Goal: Task Accomplishment & Management: Manage account settings

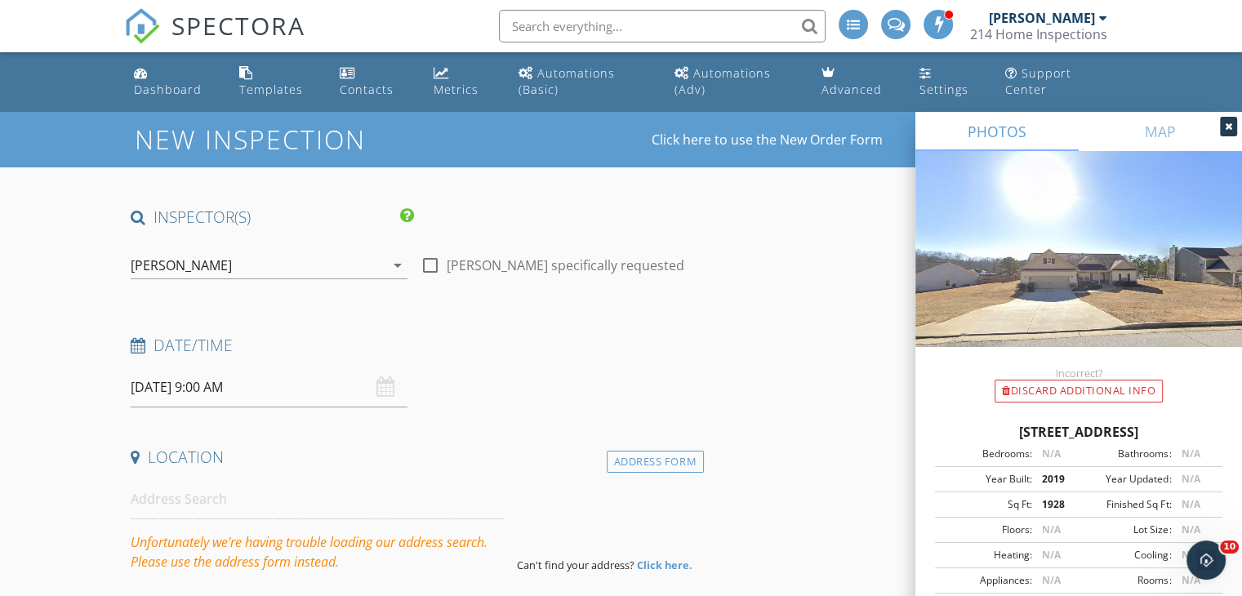
click at [245, 390] on input "[DATE] 9:00 AM" at bounding box center [269, 387] width 277 height 40
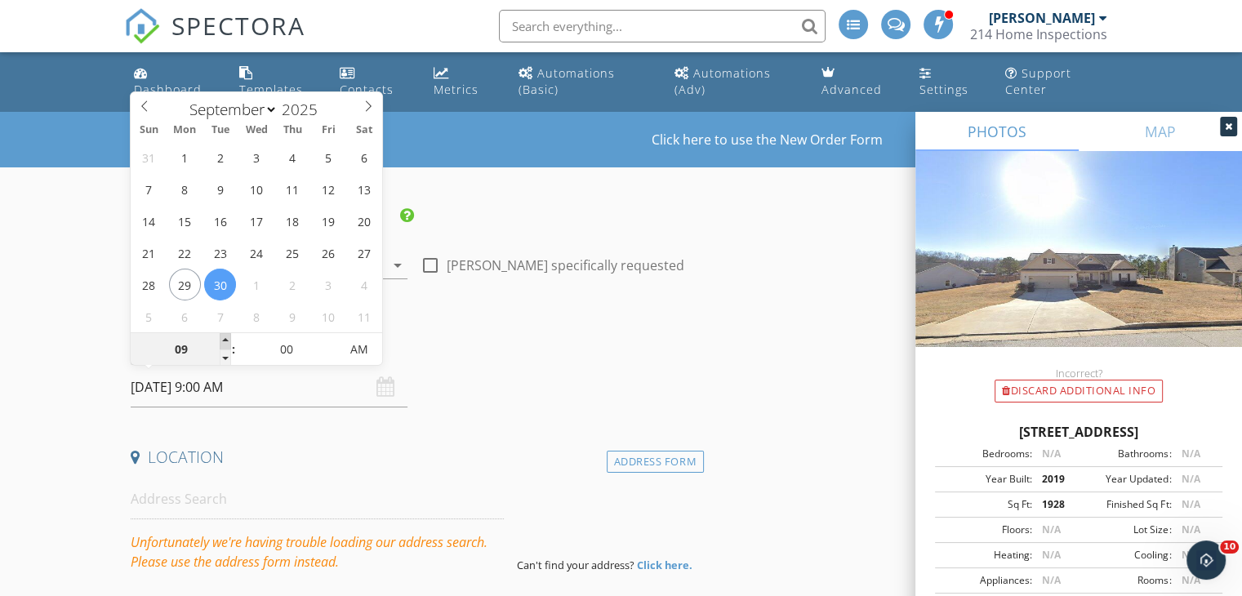
type input "[DATE] 10:00 AM"
type input "10"
click at [221, 341] on span at bounding box center [225, 341] width 11 height 16
type input "[DATE] 11:00 AM"
type input "11"
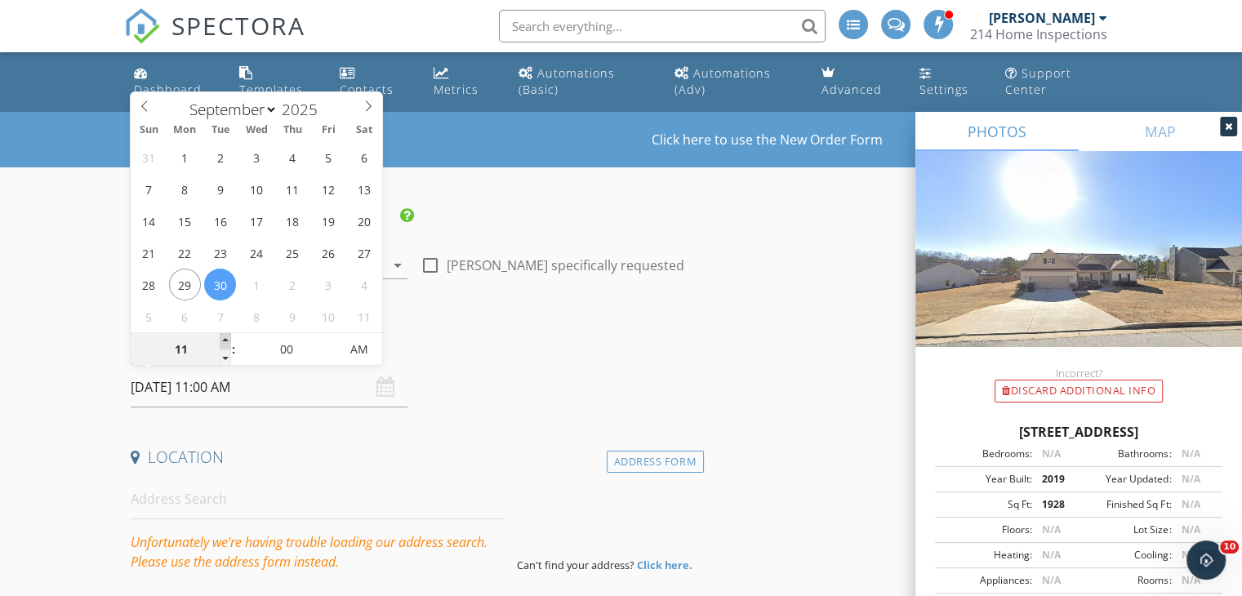
click at [221, 341] on span at bounding box center [225, 341] width 11 height 16
type input "[DATE] 12:00 PM"
type input "12"
click at [221, 341] on span at bounding box center [225, 341] width 11 height 16
type input "[DATE] 1:00 PM"
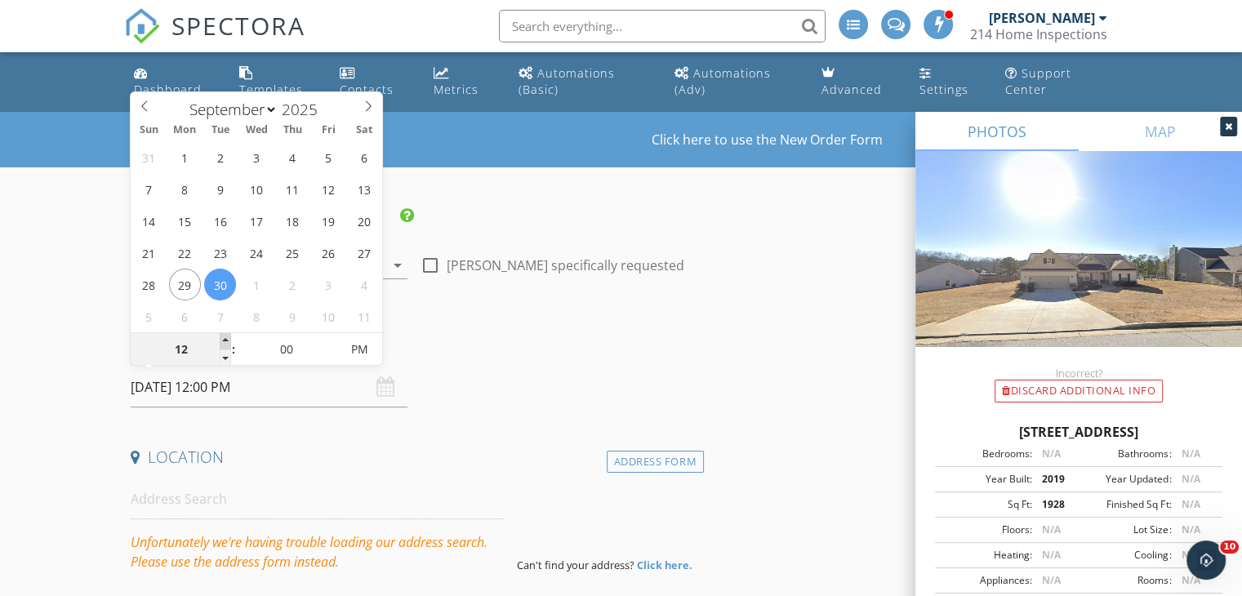
type input "01"
click at [221, 341] on span at bounding box center [225, 341] width 11 height 16
type input "[DATE] 2:00 PM"
type input "02"
click at [221, 341] on span at bounding box center [225, 341] width 11 height 16
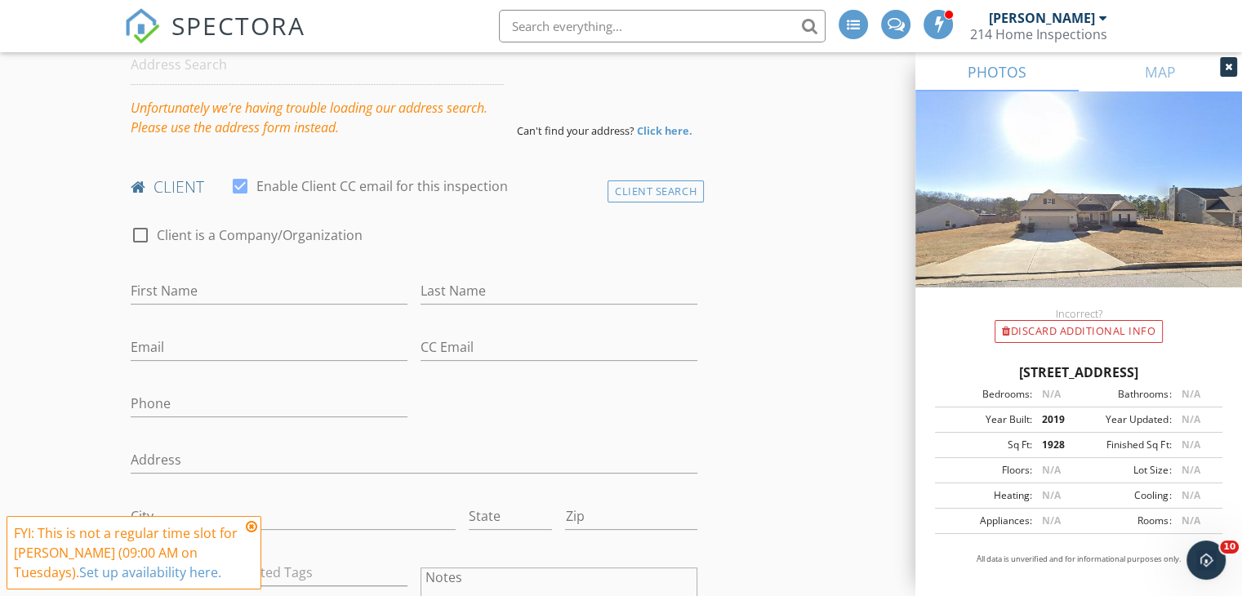
scroll to position [457, 0]
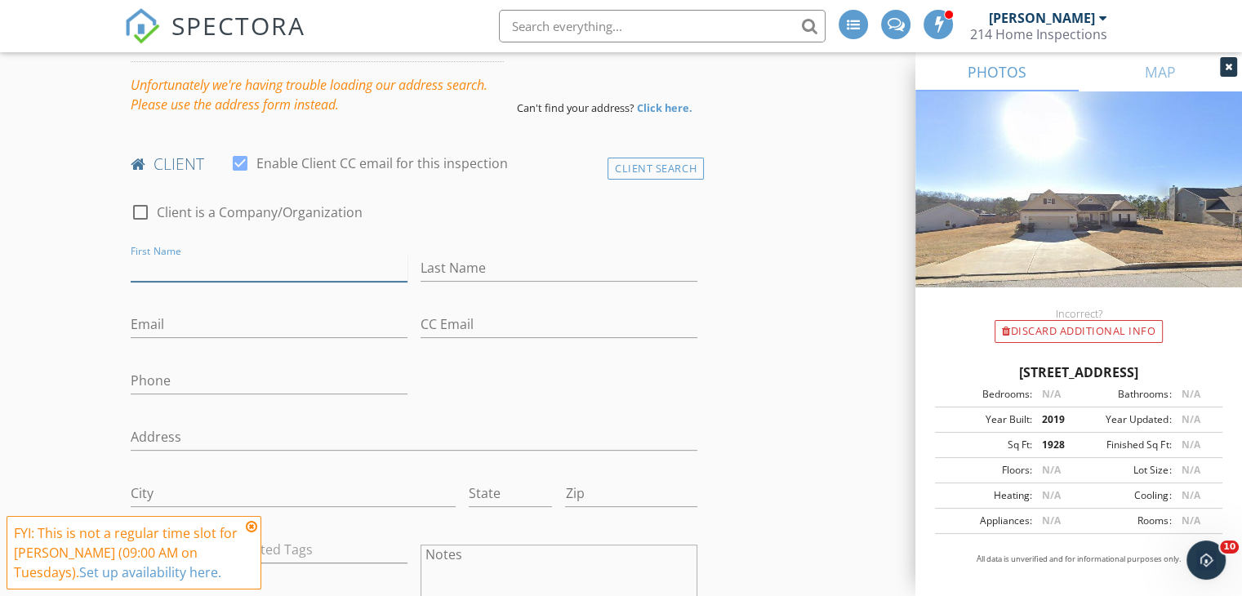
click at [309, 270] on input "First Name" at bounding box center [269, 268] width 277 height 27
type input "[PERSON_NAME]"
type input "[GEOGRAPHIC_DATA]"
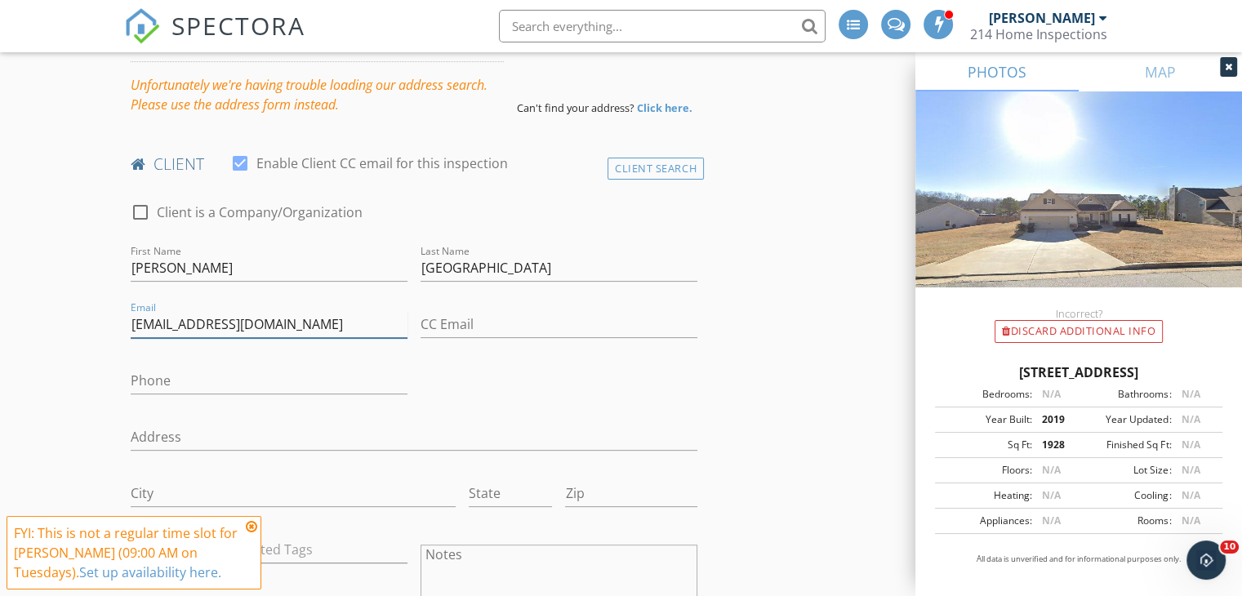
type input "[EMAIL_ADDRESS][DOMAIN_NAME]"
type input "[PHONE_NUMBER]"
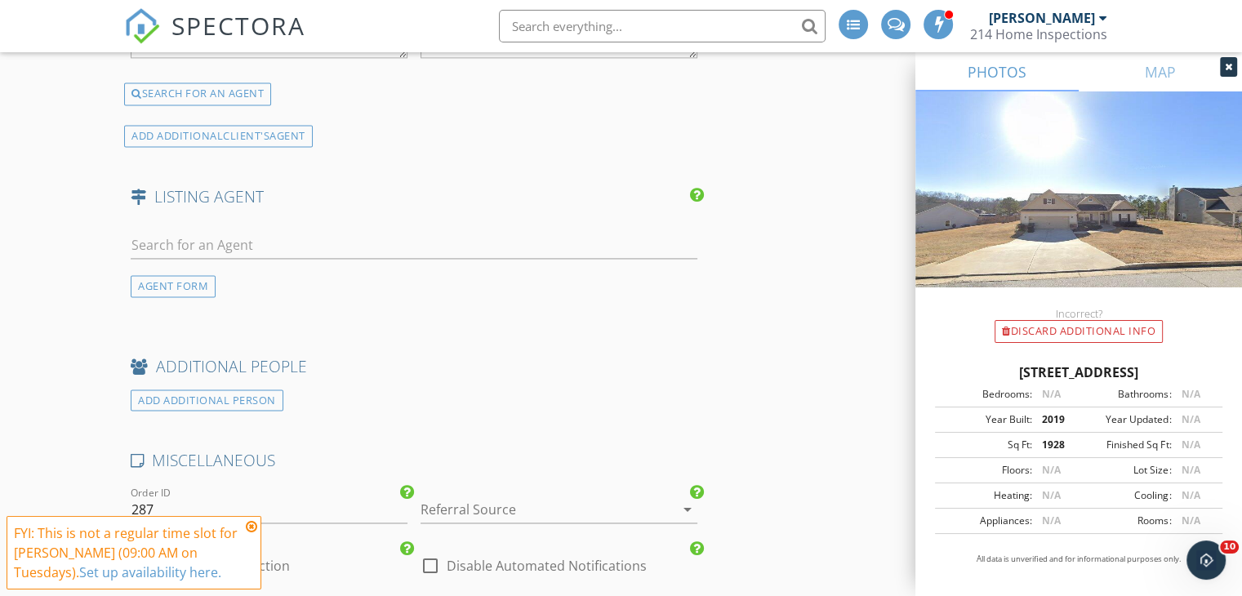
scroll to position [2384, 0]
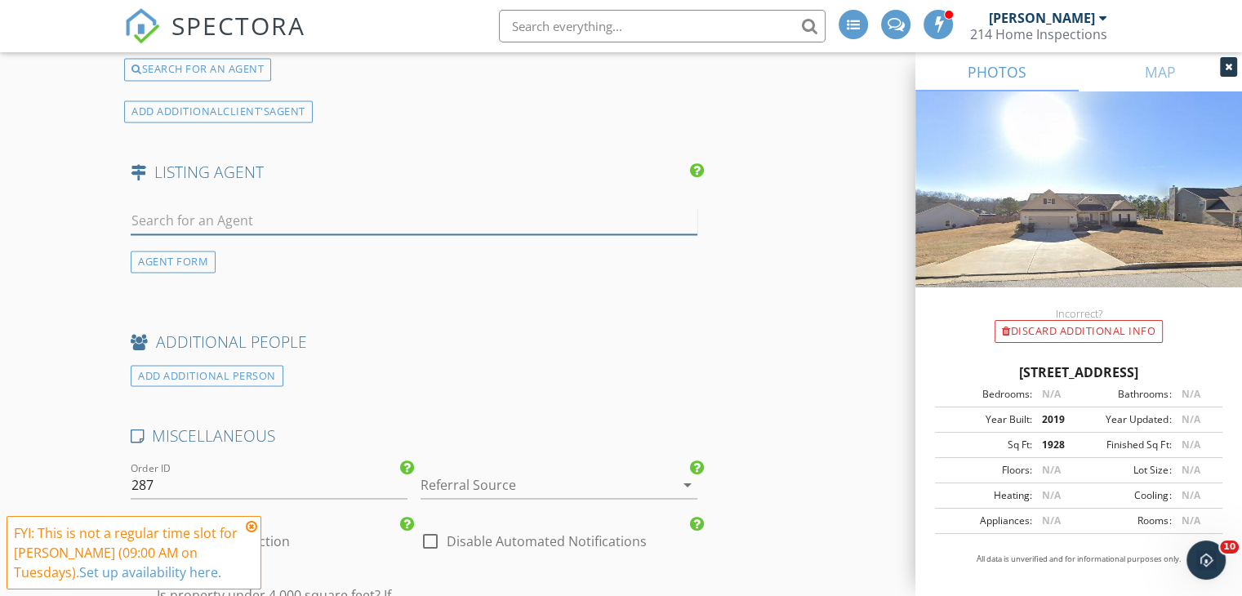
click at [180, 212] on input "text" at bounding box center [414, 220] width 567 height 27
type input "m"
click at [182, 259] on div "AGENT FORM" at bounding box center [173, 262] width 85 height 22
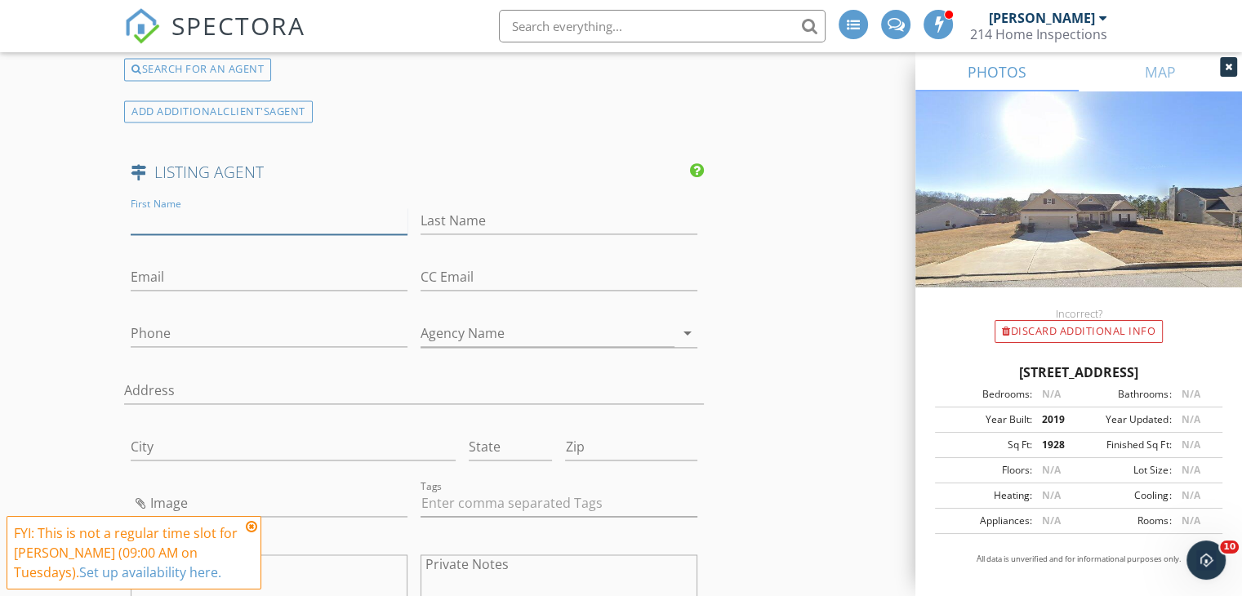
click at [171, 226] on input "First Name" at bounding box center [269, 220] width 277 height 27
type input "[PERSON_NAME]"
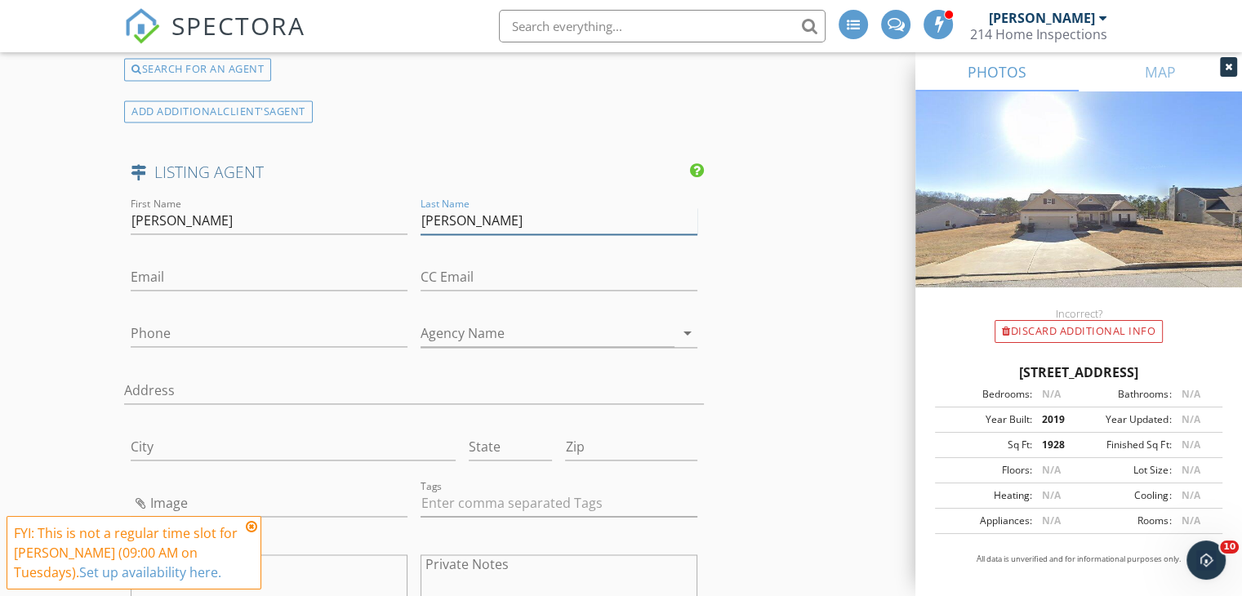
type input "[PERSON_NAME]"
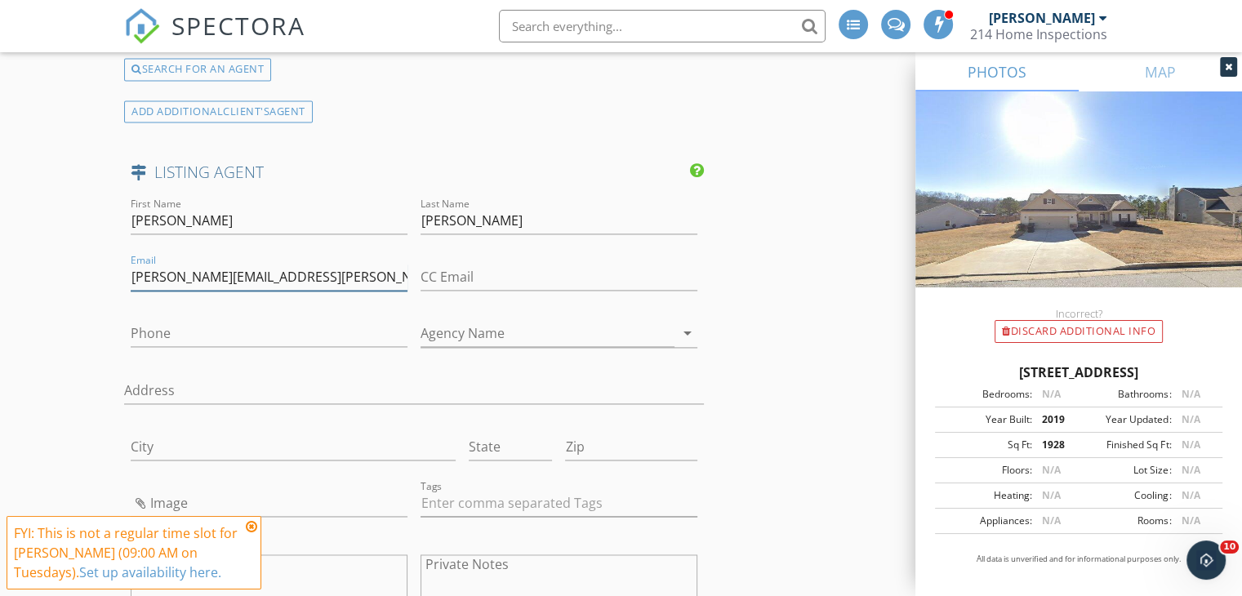
type input "[PERSON_NAME][EMAIL_ADDRESS][PERSON_NAME][DOMAIN_NAME]"
type input "[PHONE_NUMBER]"
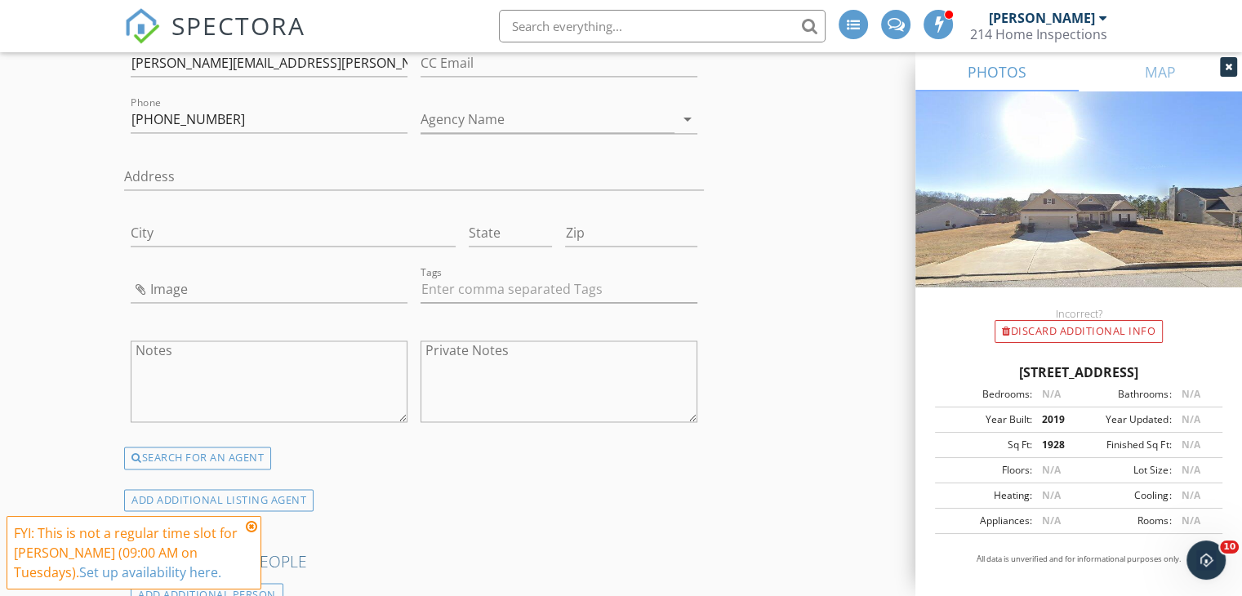
scroll to position [2613, 0]
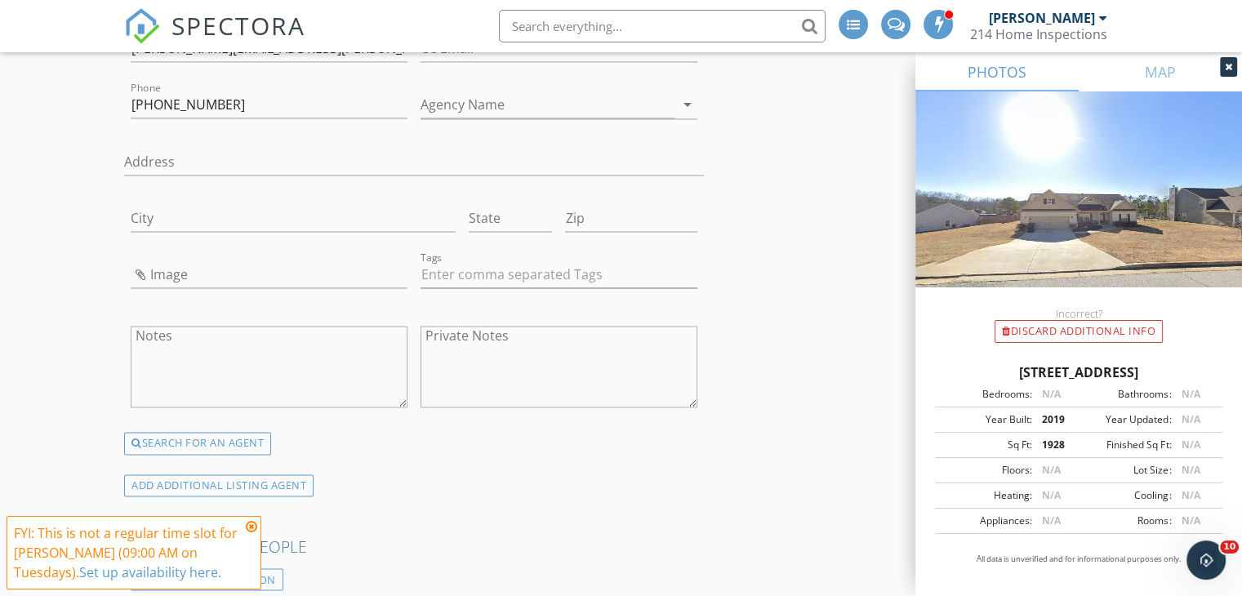
click at [249, 529] on icon at bounding box center [251, 526] width 11 height 13
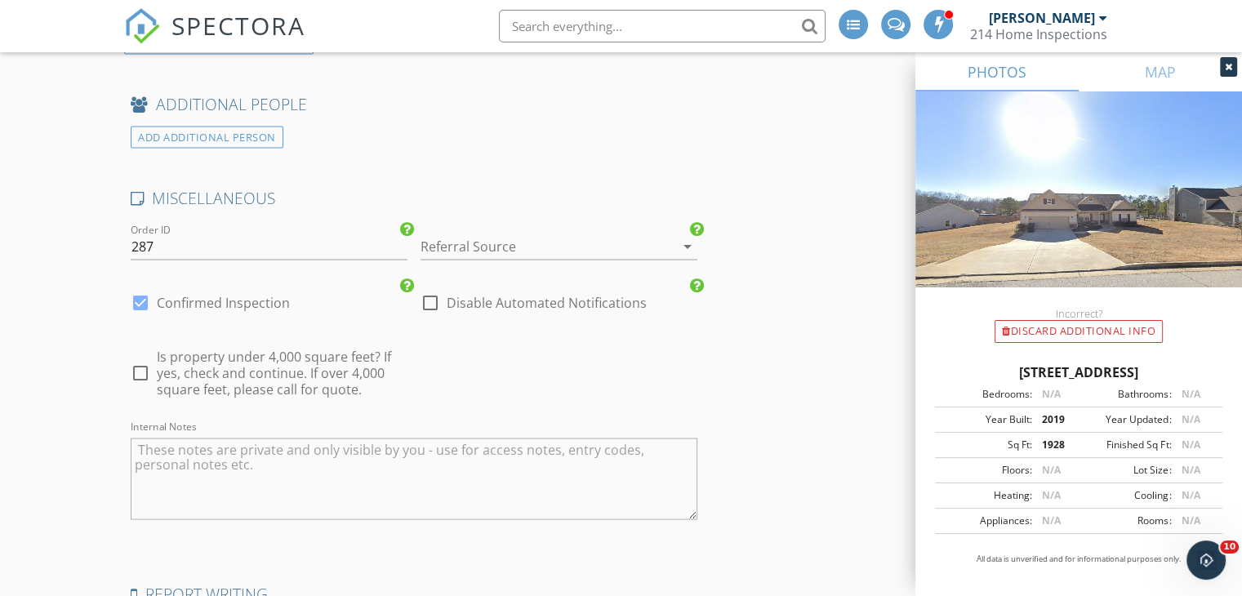
scroll to position [3070, 0]
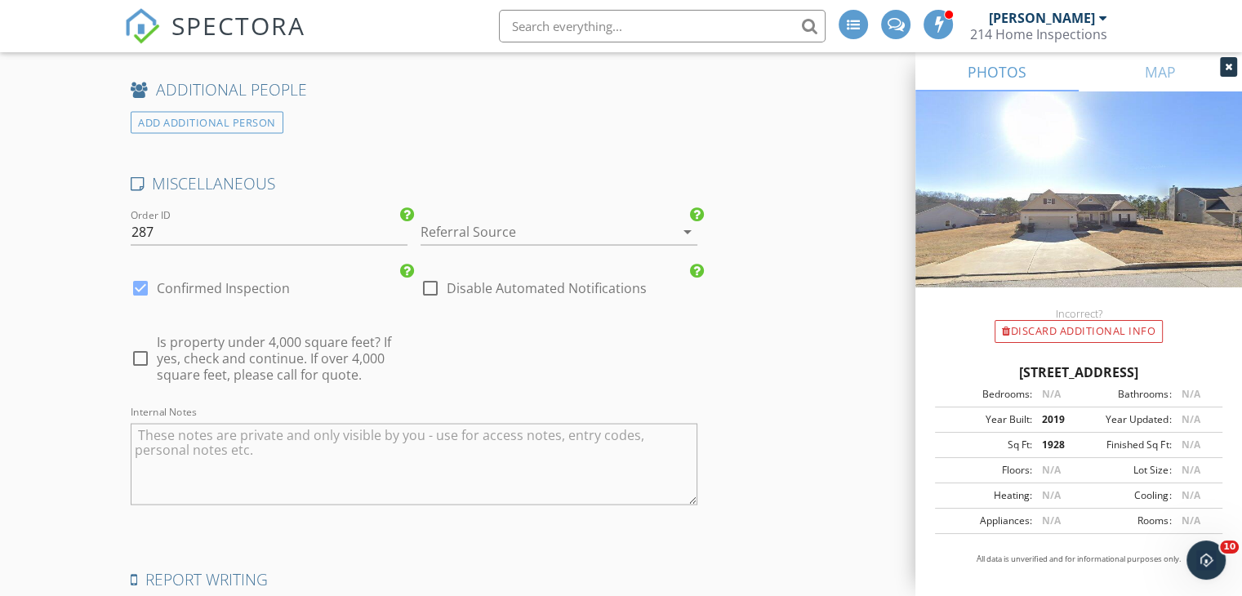
click at [145, 347] on div at bounding box center [141, 358] width 28 height 28
checkbox input "true"
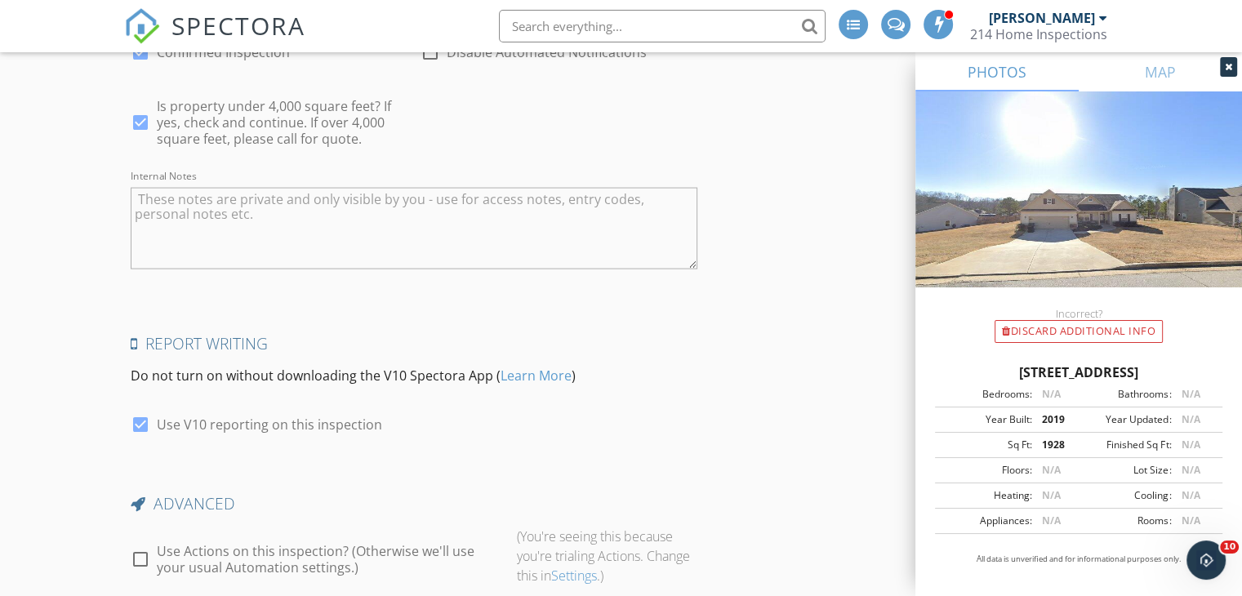
scroll to position [3358, 0]
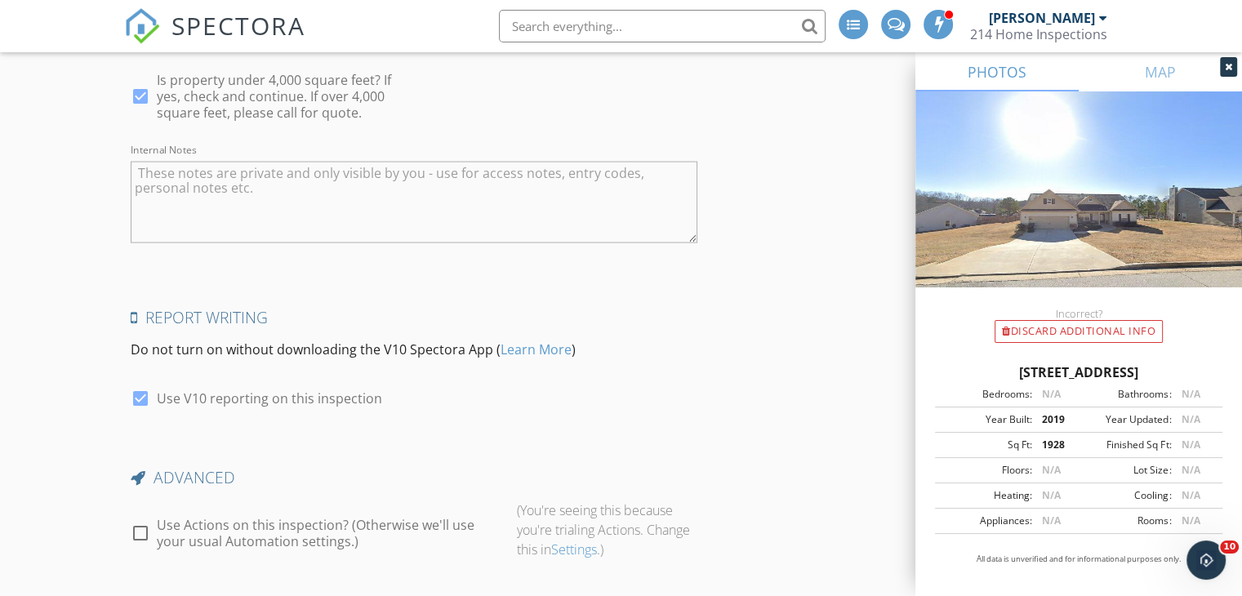
click at [140, 529] on div at bounding box center [141, 533] width 28 height 28
checkbox input "true"
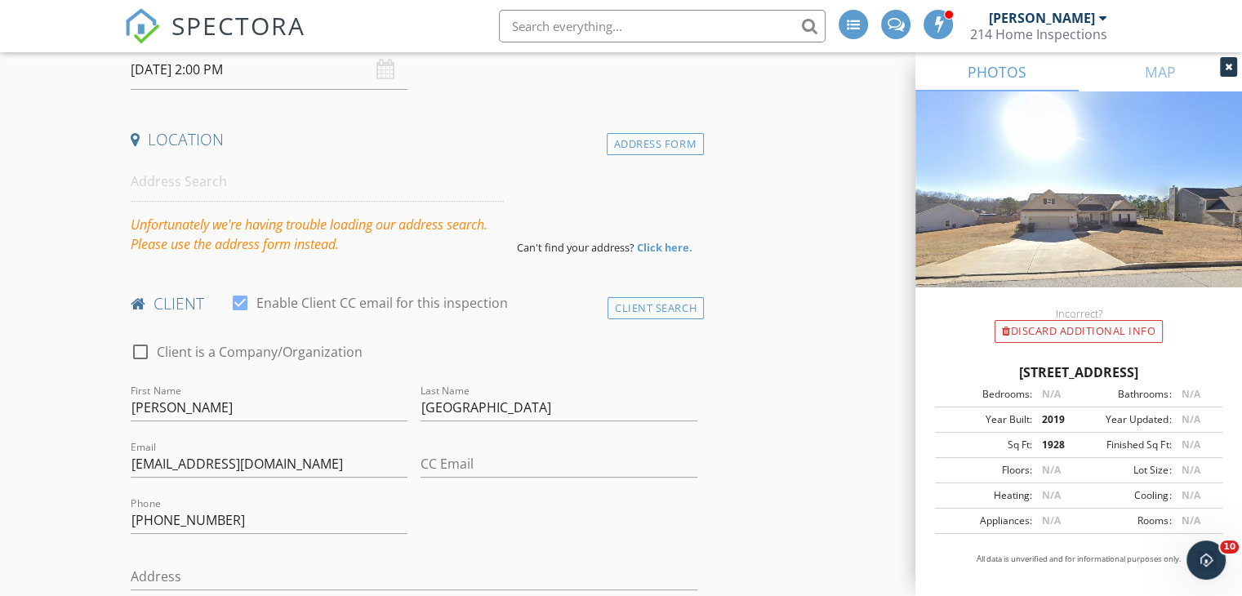
scroll to position [327, 0]
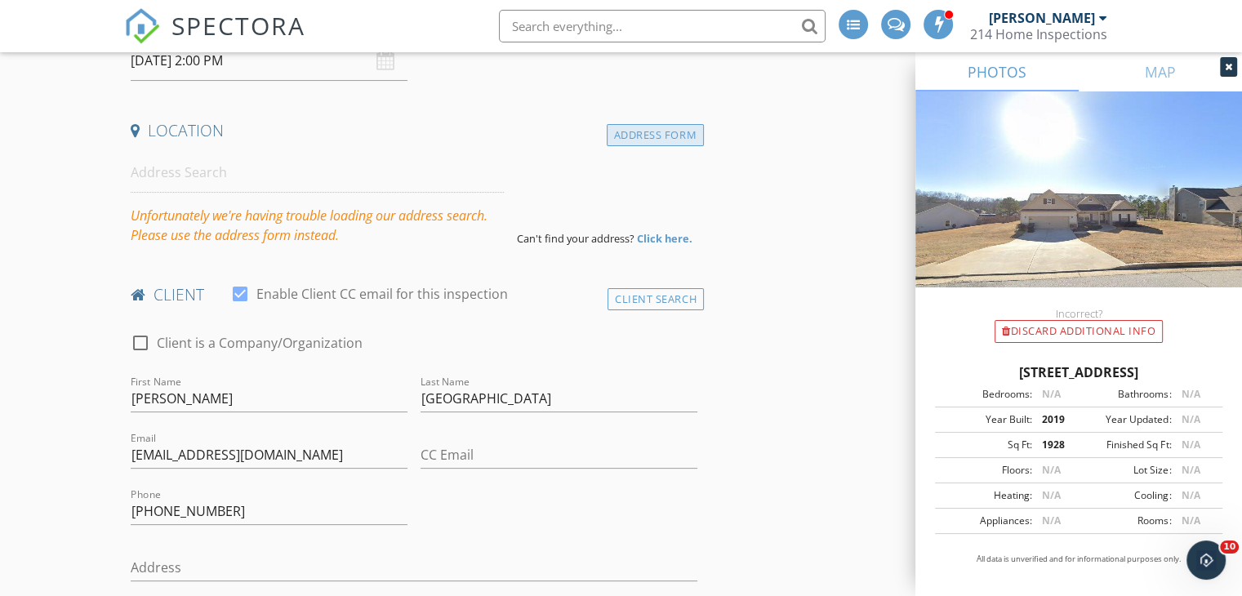
click at [633, 138] on div "Address Form" at bounding box center [655, 135] width 97 height 22
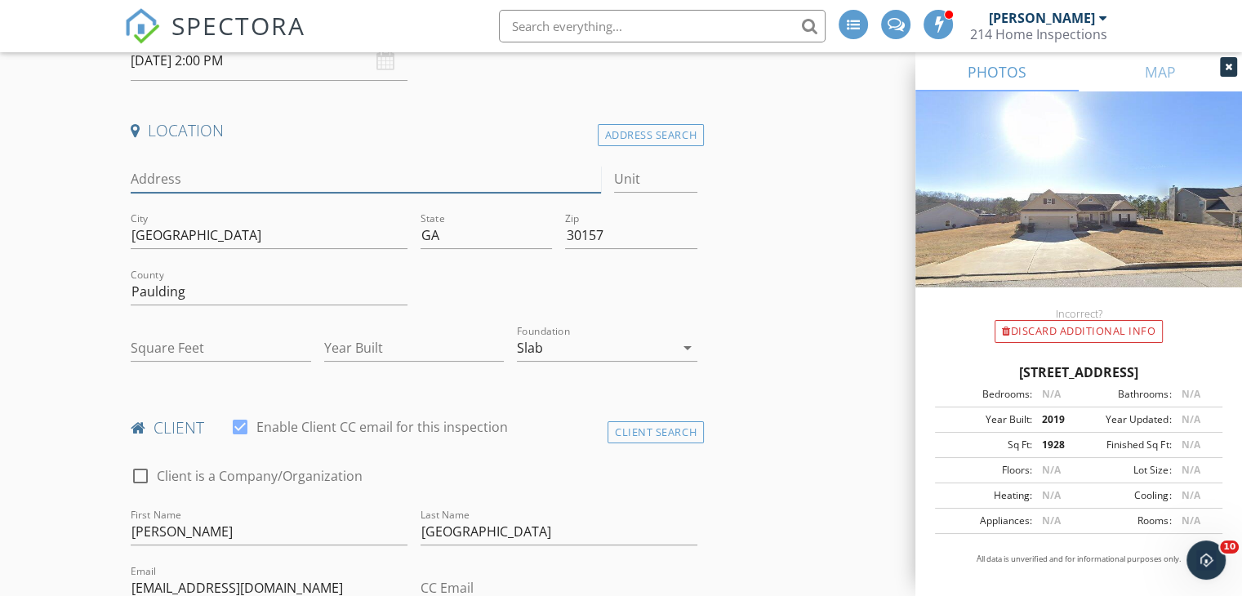
click at [249, 173] on input "Address" at bounding box center [366, 179] width 470 height 27
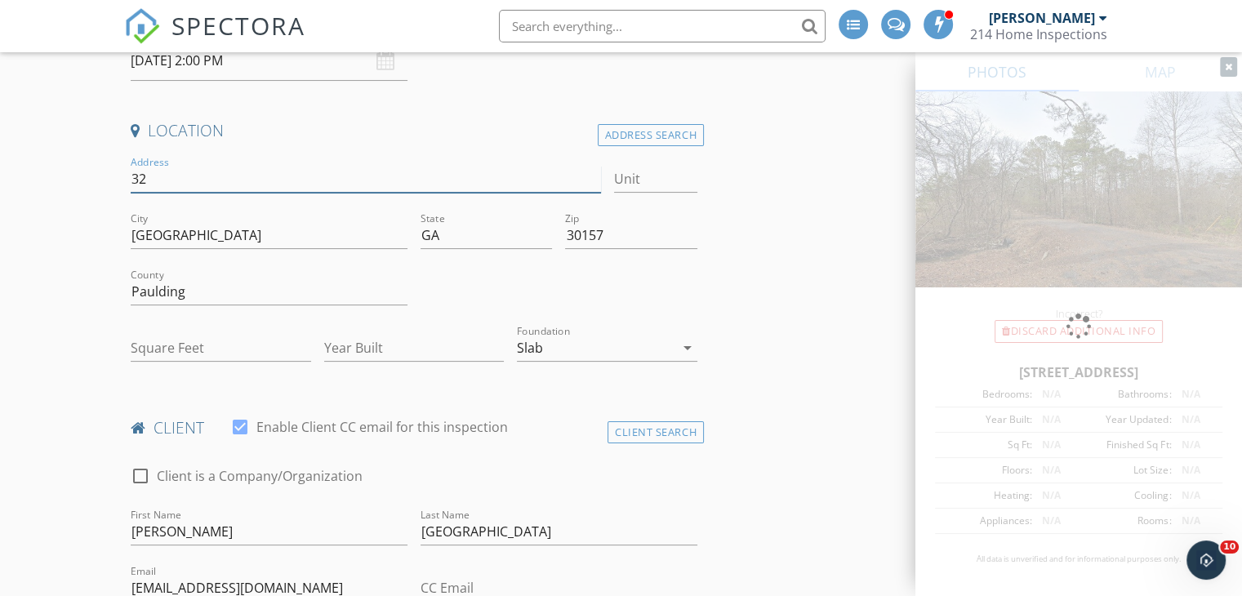
type input "[STREET_ADDRESS]"
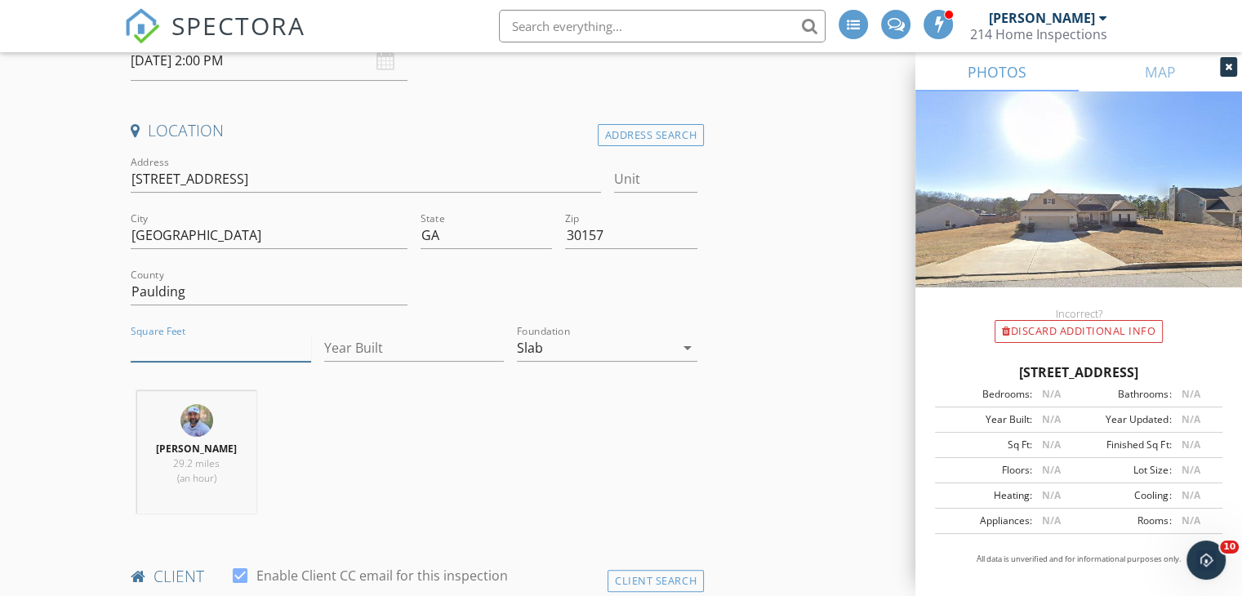
click at [207, 339] on input "Square Feet" at bounding box center [221, 348] width 180 height 27
type input "1928"
click at [353, 351] on input "Year Built" at bounding box center [414, 348] width 180 height 27
type input "2019"
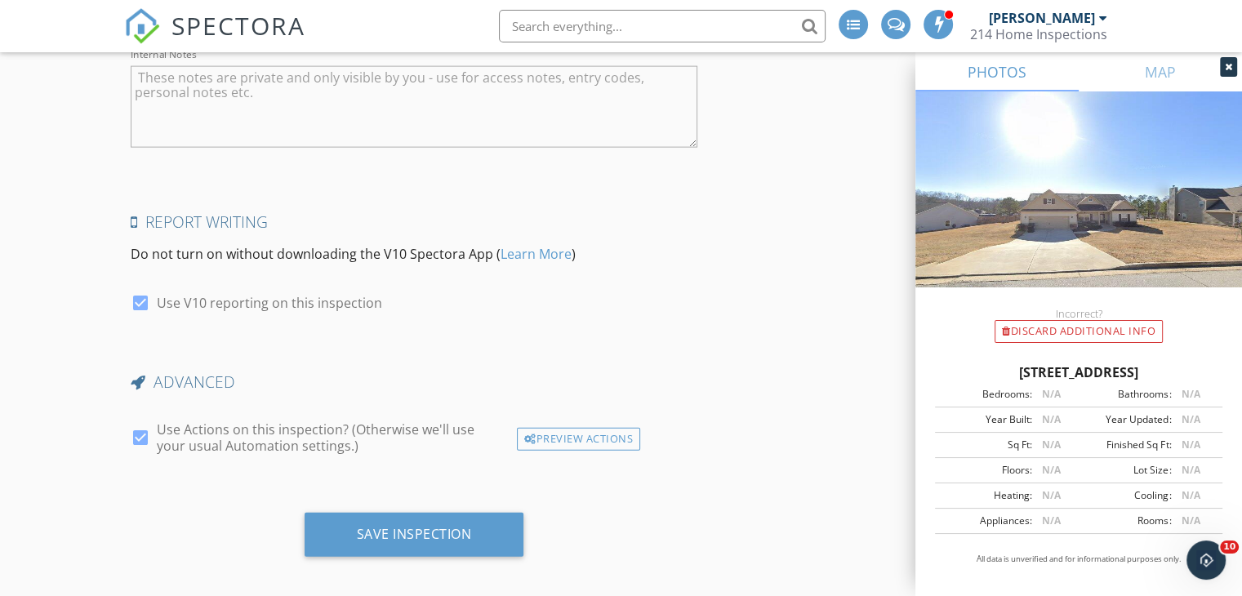
scroll to position [3738, 0]
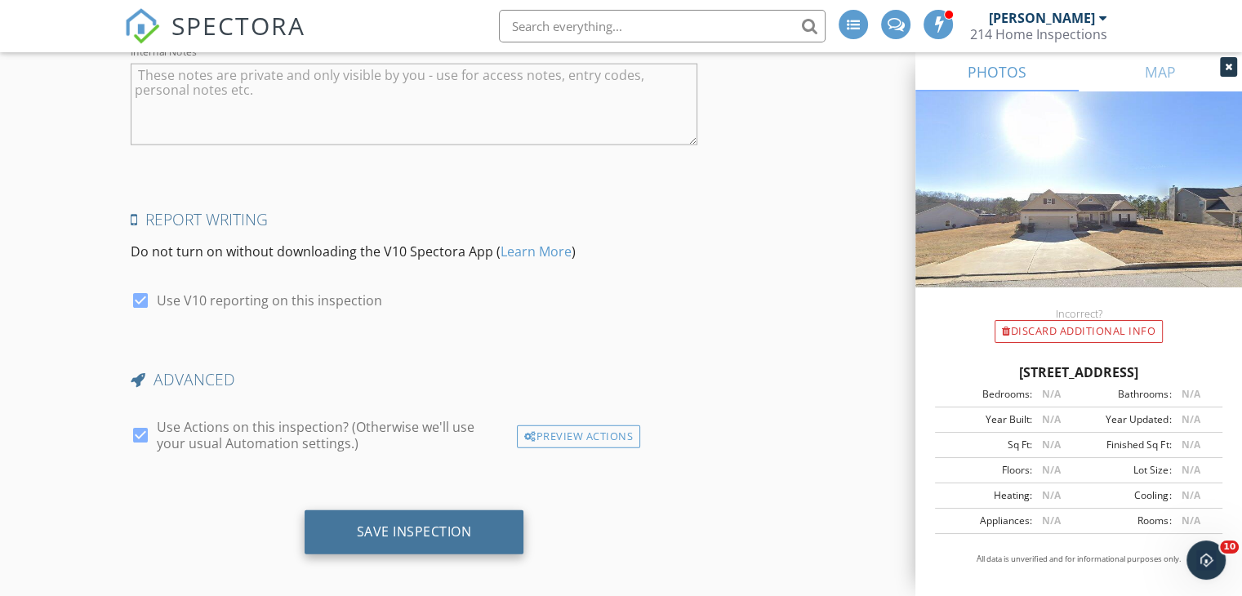
click at [474, 528] on div "Save Inspection" at bounding box center [415, 532] width 220 height 44
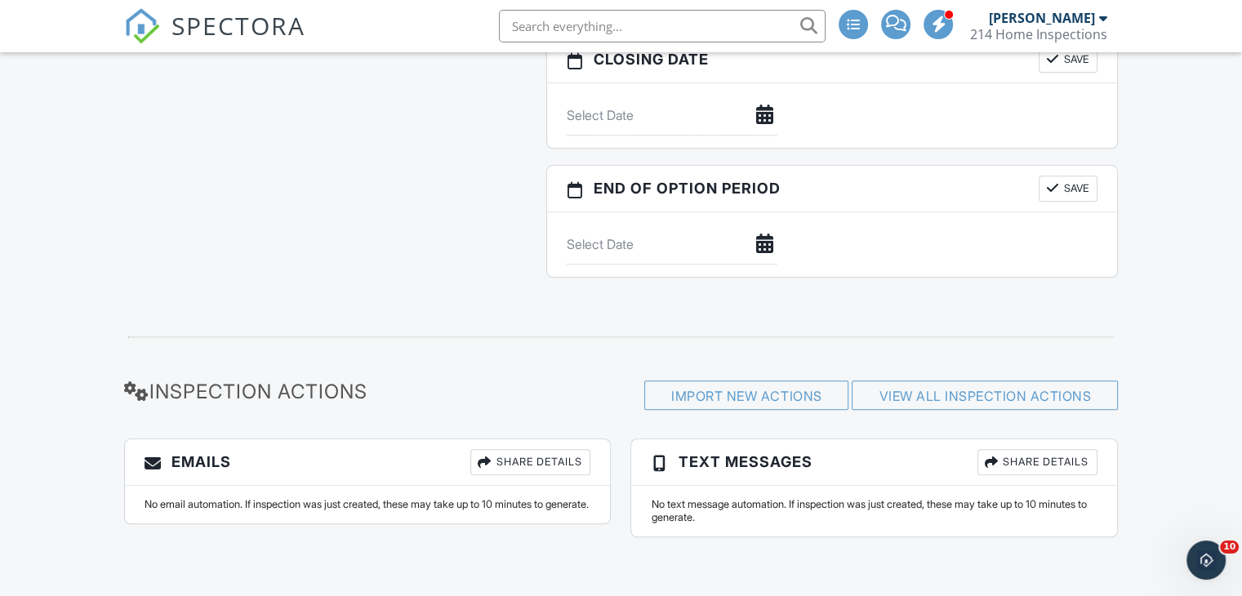
scroll to position [1621, 0]
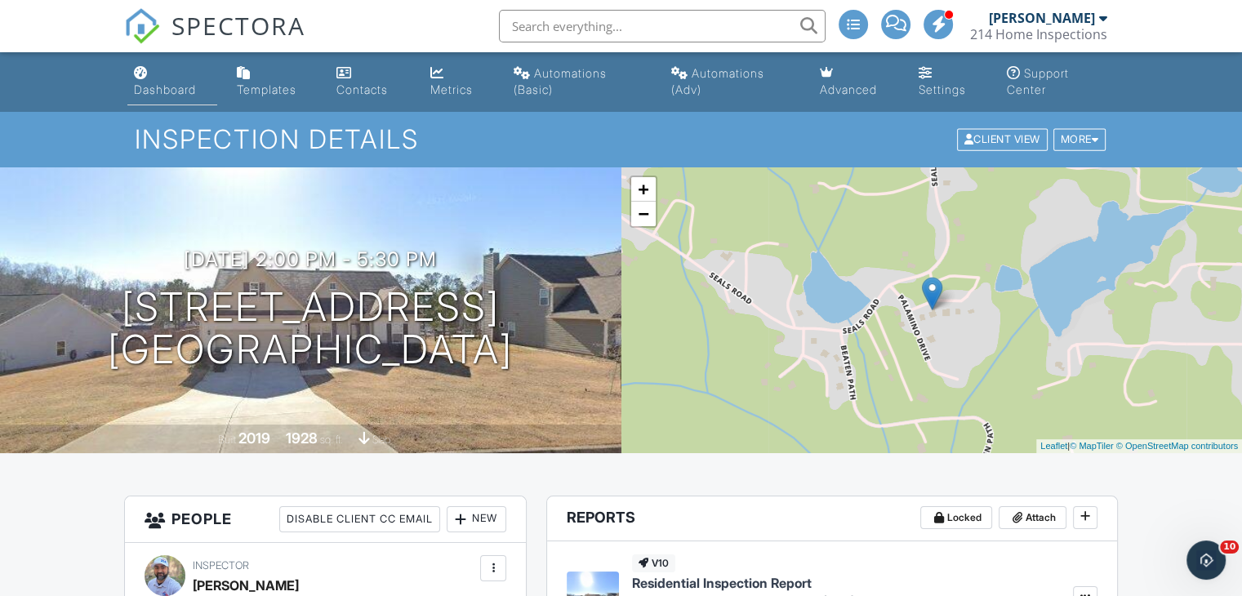
click at [169, 92] on div "Dashboard" at bounding box center [165, 89] width 62 height 14
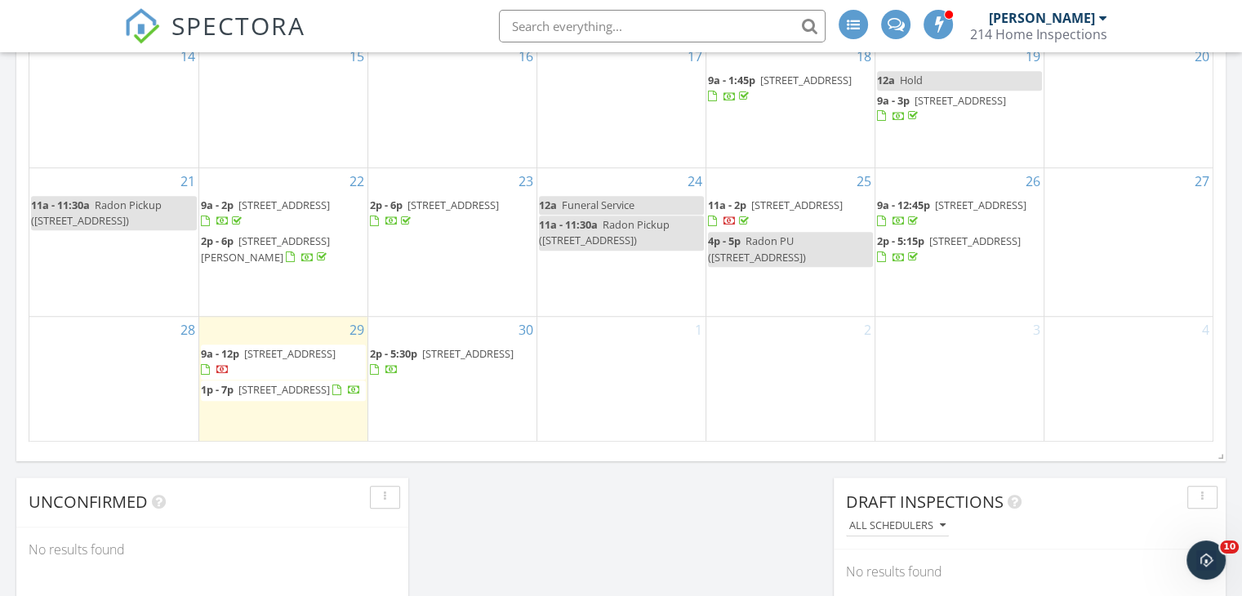
scroll to position [1233, 0]
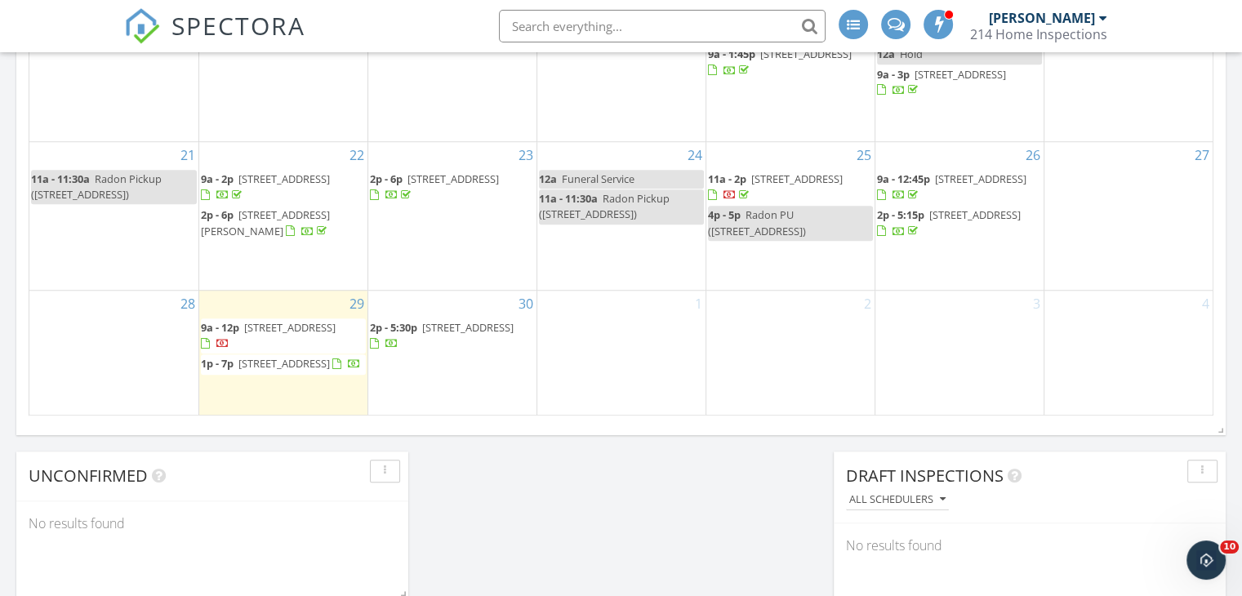
click at [450, 348] on div "30 2p - 5:30p [STREET_ADDRESS]" at bounding box center [452, 353] width 168 height 125
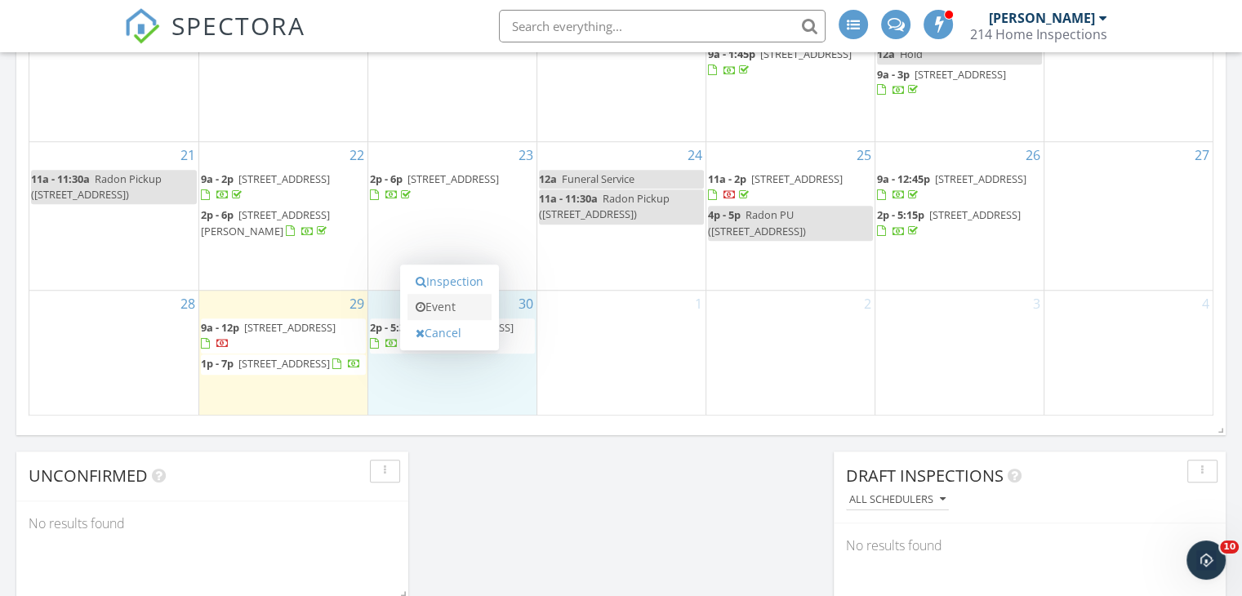
click at [439, 310] on link "Event" at bounding box center [449, 307] width 84 height 26
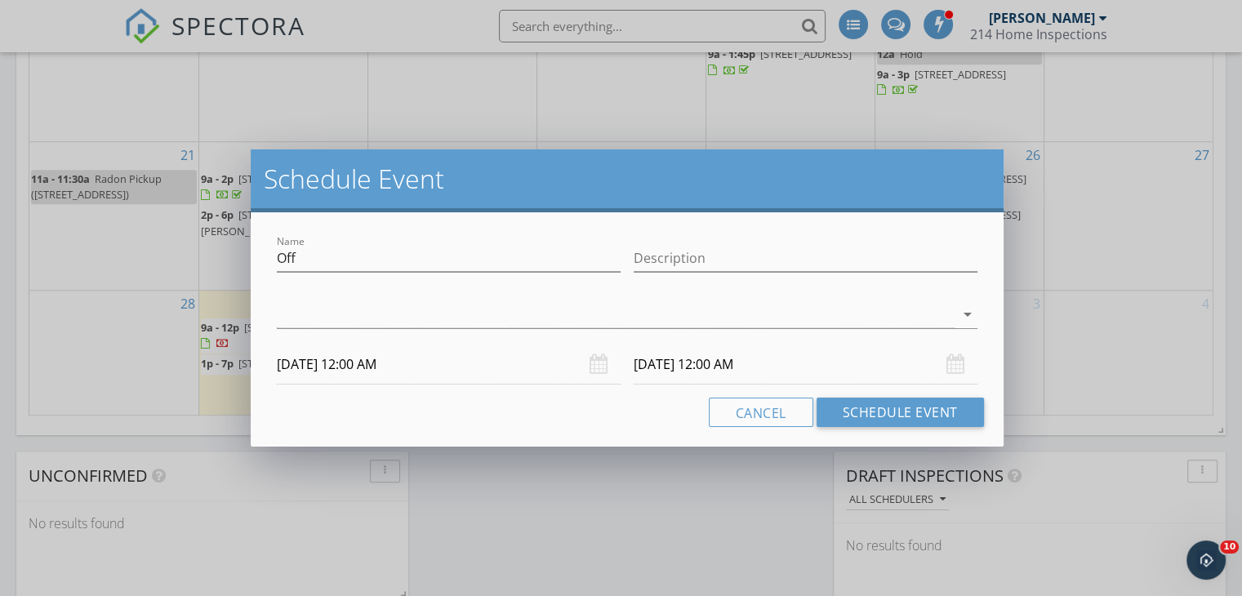
click at [459, 365] on input "09/30/2025 12:00 AM" at bounding box center [449, 365] width 344 height 40
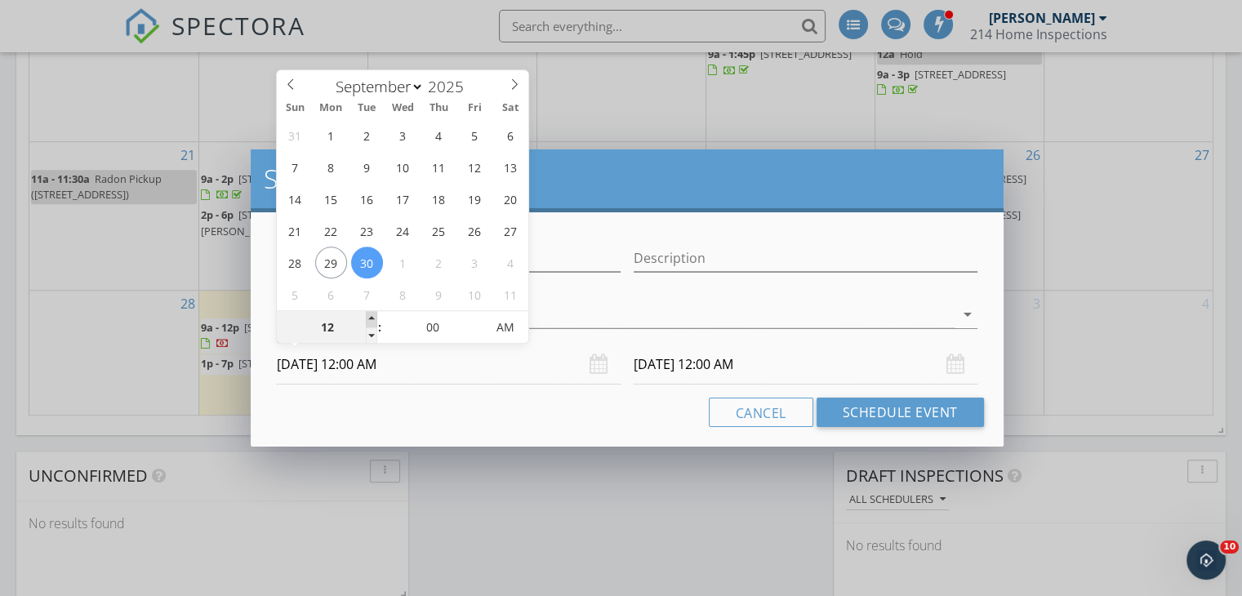
type input "01"
type input "09/30/2025 1:00 AM"
click at [371, 318] on span at bounding box center [371, 319] width 11 height 16
type input "02"
type input "09/30/2025 2:00 AM"
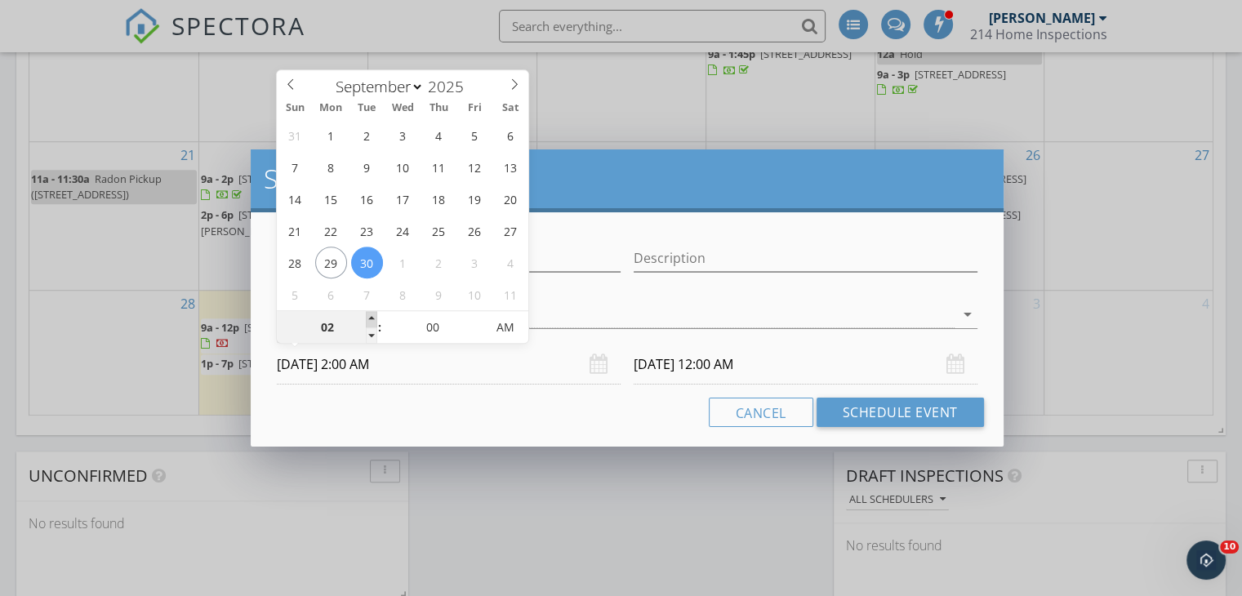
click at [371, 318] on span at bounding box center [371, 319] width 11 height 16
type input "10/01/2025 2:00 AM"
type input "03"
type input "09/30/2025 3:00 AM"
click at [371, 318] on span at bounding box center [371, 319] width 11 height 16
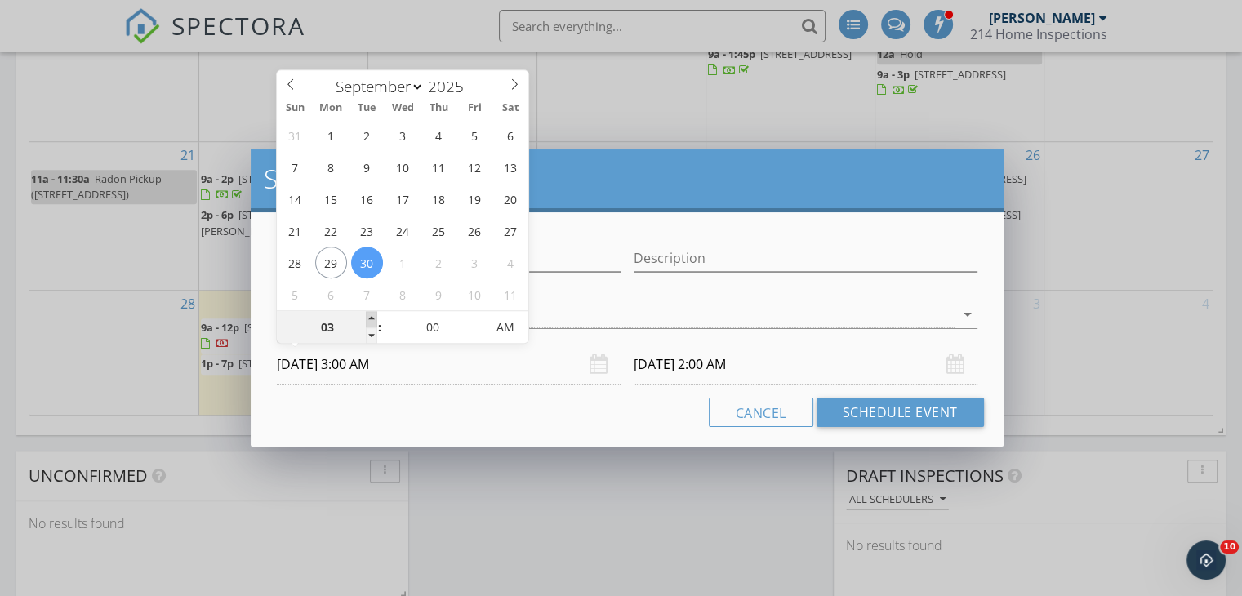
type input "04"
type input "09/30/2025 4:00 AM"
click at [371, 318] on span at bounding box center [371, 319] width 11 height 16
type input "05"
type input "09/30/2025 5:00 AM"
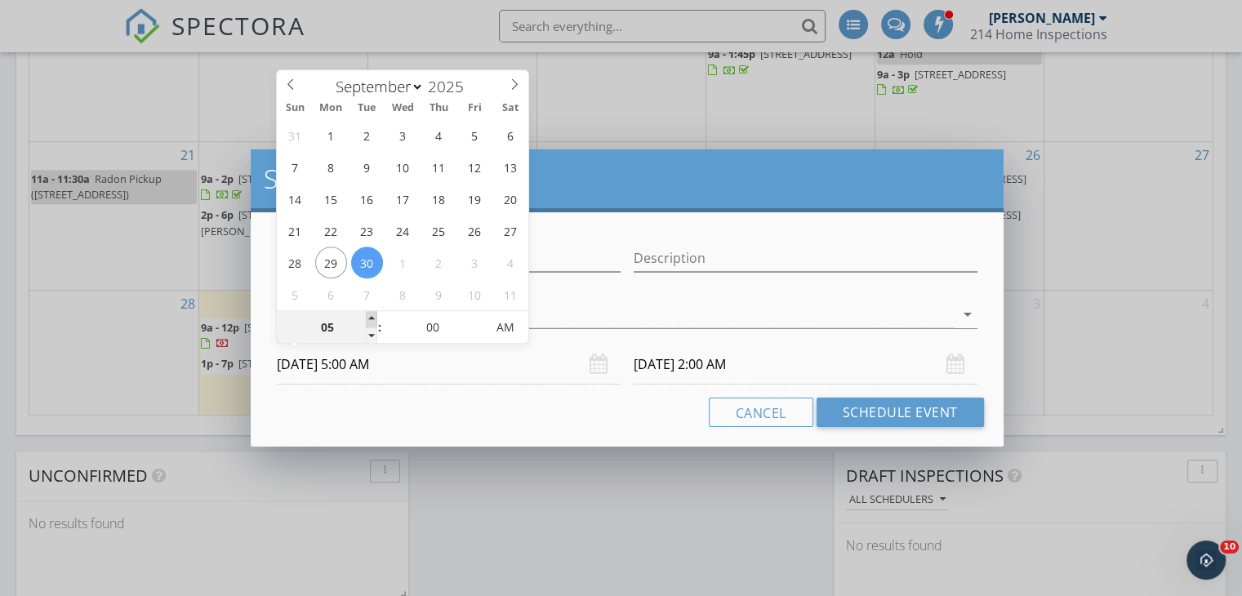
click at [371, 317] on span at bounding box center [371, 319] width 11 height 16
type input "06"
type input "09/30/2025 6:00 AM"
click at [371, 317] on span at bounding box center [371, 319] width 11 height 16
type input "07"
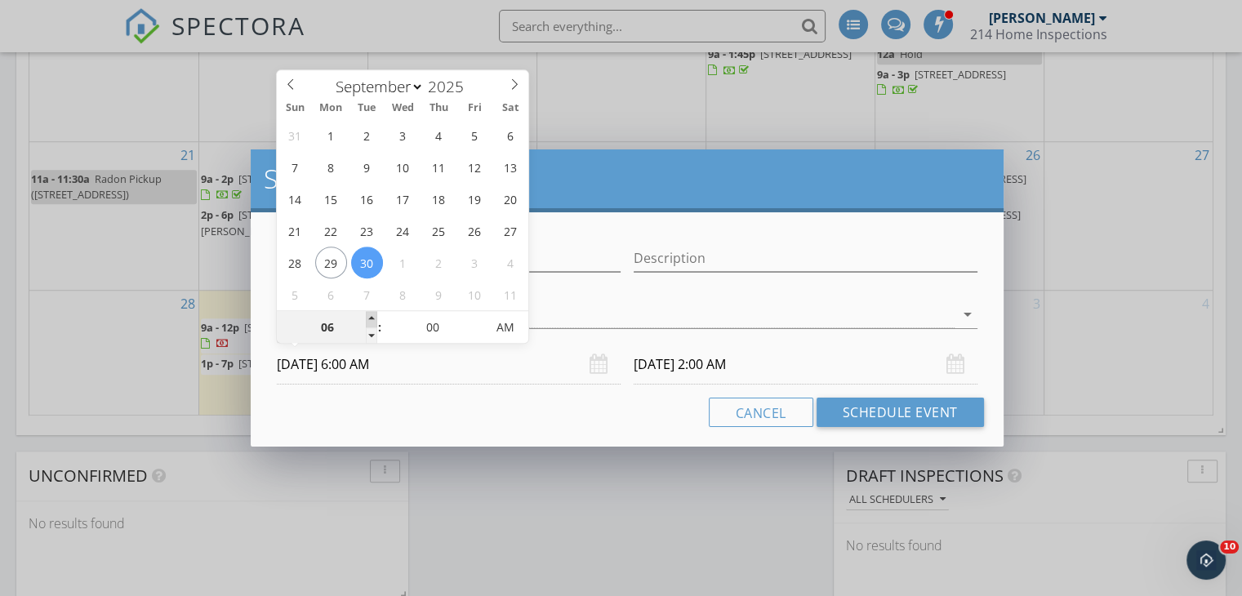
type input "09/30/2025 7:00 AM"
click at [371, 317] on span at bounding box center [371, 319] width 11 height 16
type input "08"
type input "09/30/2025 8:00 AM"
click at [371, 316] on span at bounding box center [371, 319] width 11 height 16
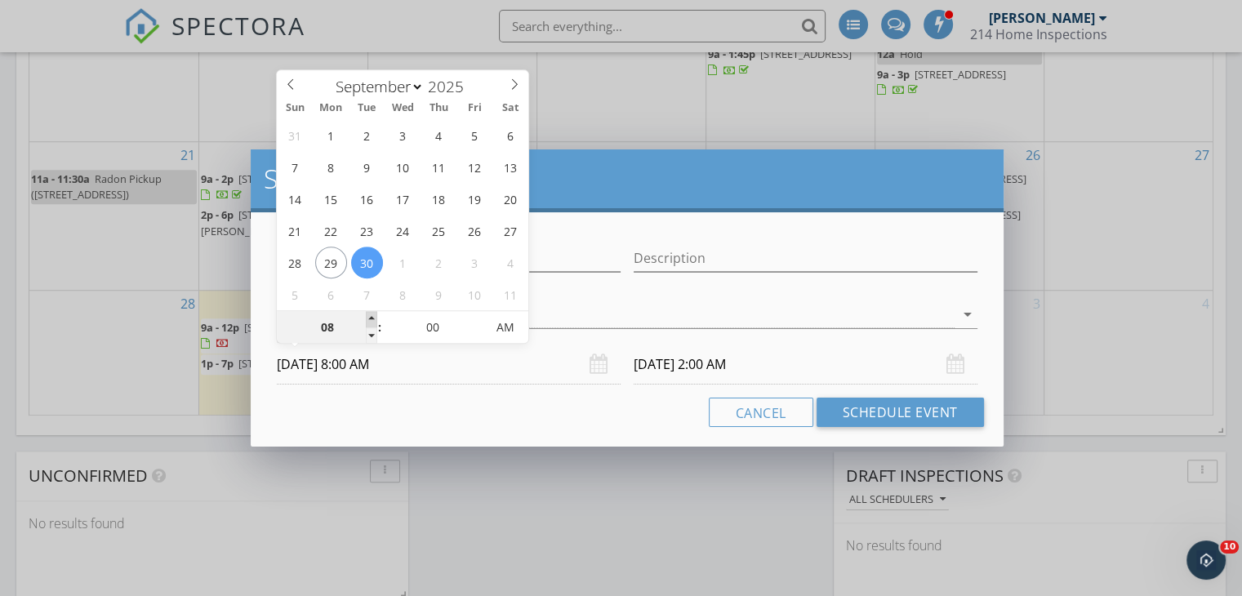
type input "09"
type input "[DATE] 9:00 AM"
click at [371, 316] on span at bounding box center [371, 319] width 11 height 16
type input "10/01/2025 9:00 AM"
click at [949, 368] on div "10/01/2025 9:00 AM" at bounding box center [806, 365] width 344 height 40
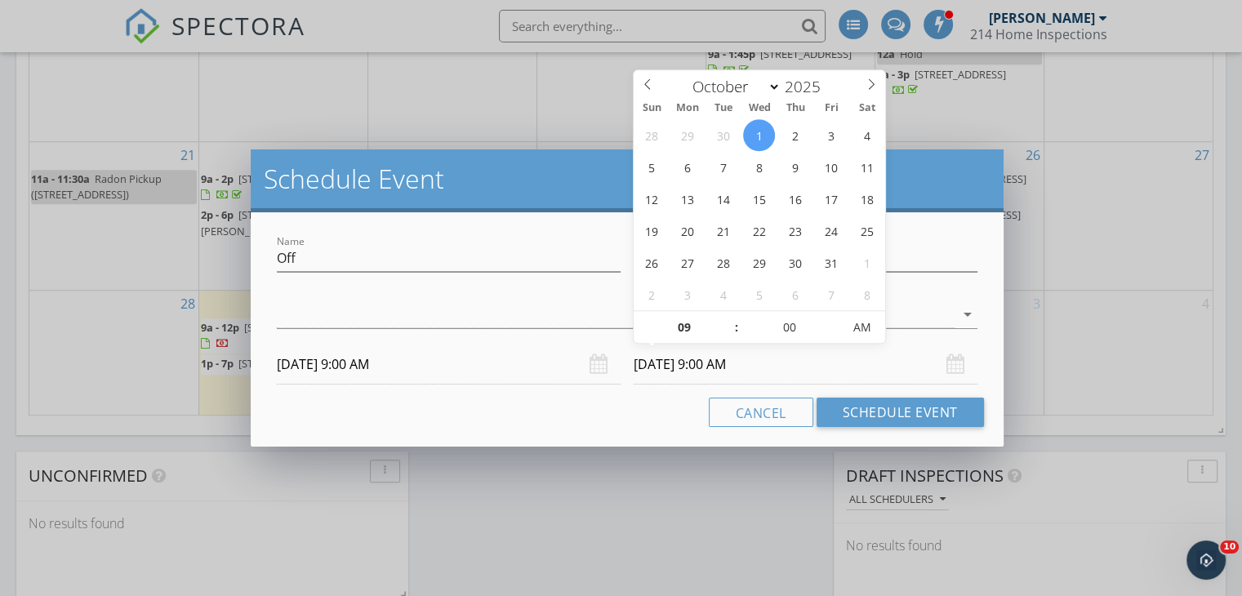
click at [786, 358] on input "10/01/2025 9:00 AM" at bounding box center [806, 365] width 344 height 40
type input "10"
type input "10/01/2025 10:00 AM"
click at [729, 316] on span at bounding box center [728, 319] width 11 height 16
type input "11"
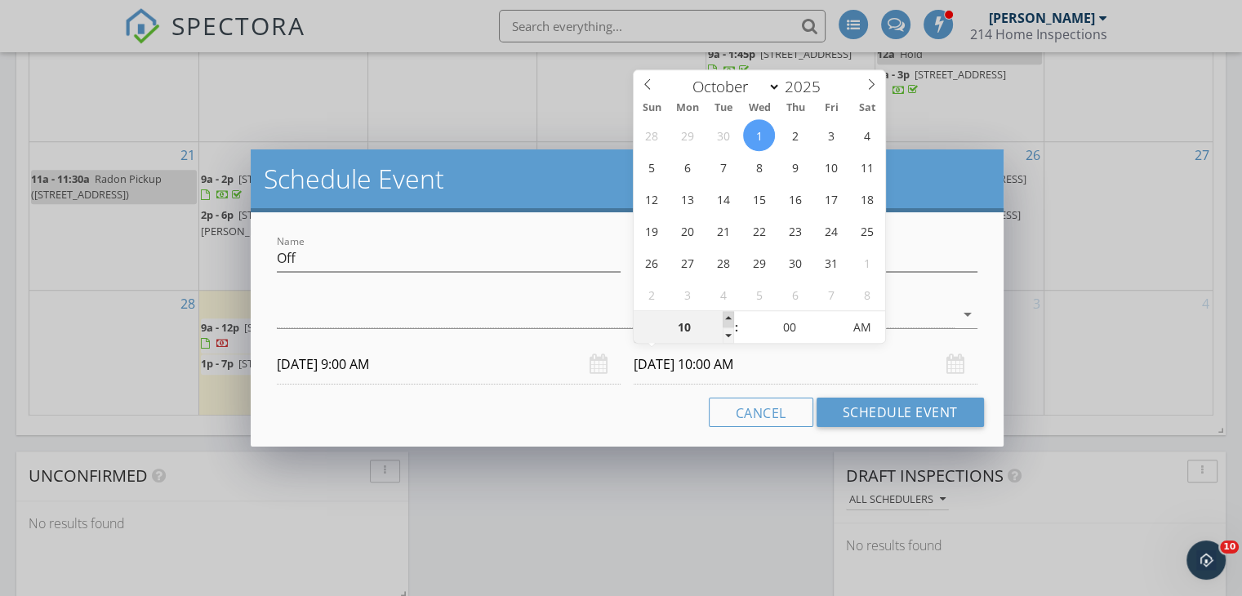
type input "10/01/2025 11:00 AM"
click at [729, 316] on span at bounding box center [728, 319] width 11 height 16
click at [503, 264] on input "Off" at bounding box center [449, 258] width 344 height 27
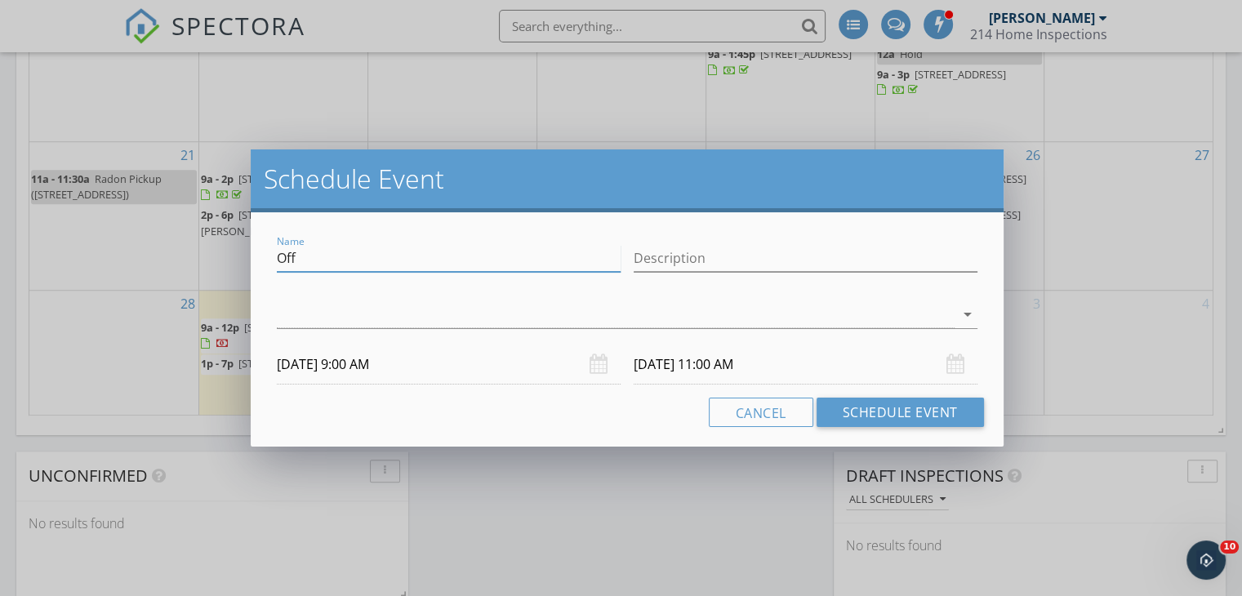
click at [503, 264] on input "Off" at bounding box center [449, 258] width 344 height 27
type input "Dr Appt"
click at [960, 312] on icon "arrow_drop_down" at bounding box center [968, 315] width 20 height 20
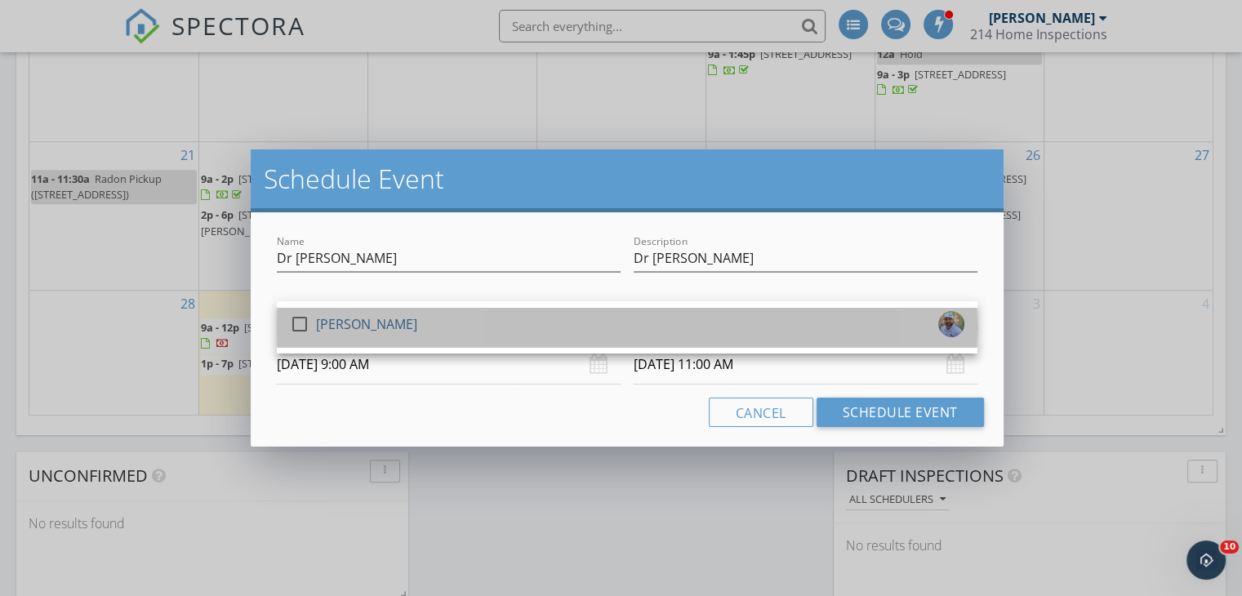
click at [405, 323] on div "[PERSON_NAME]" at bounding box center [366, 324] width 101 height 26
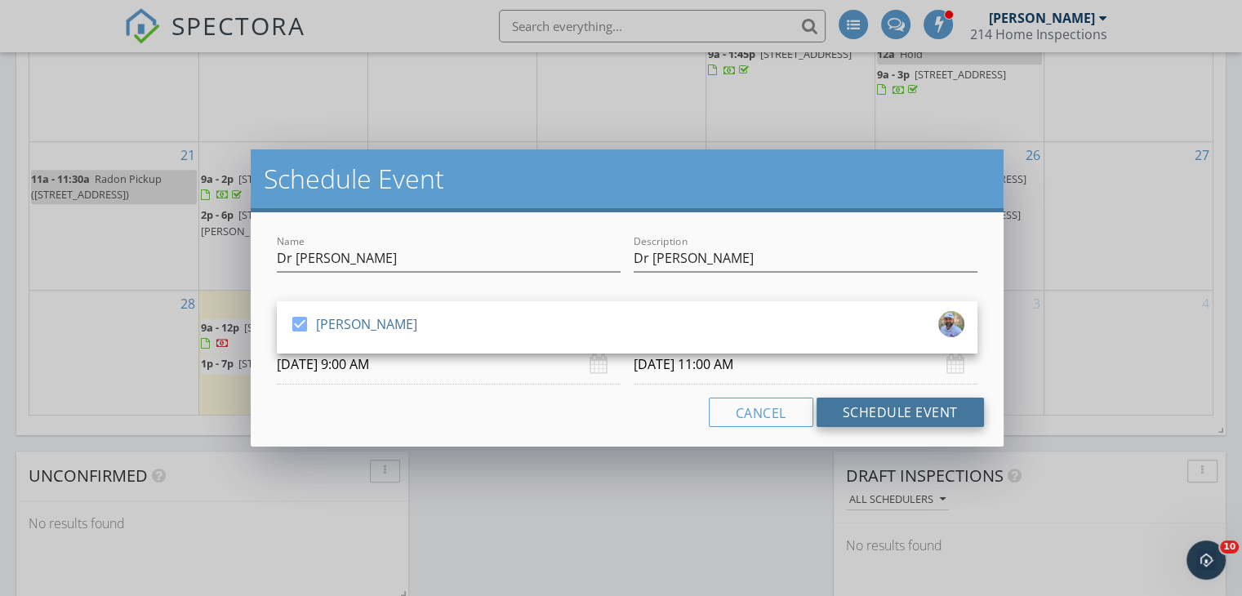
click at [919, 412] on button "Schedule Event" at bounding box center [900, 412] width 167 height 29
